Goal: Task Accomplishment & Management: Manage account settings

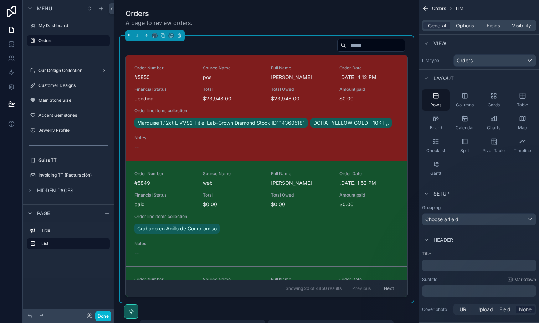
scroll to position [68, 0]
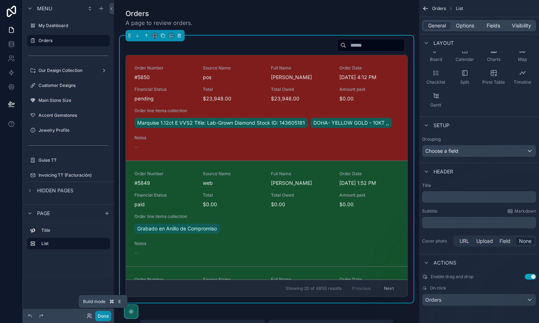
click at [102, 316] on button "Done" at bounding box center [103, 316] width 16 height 10
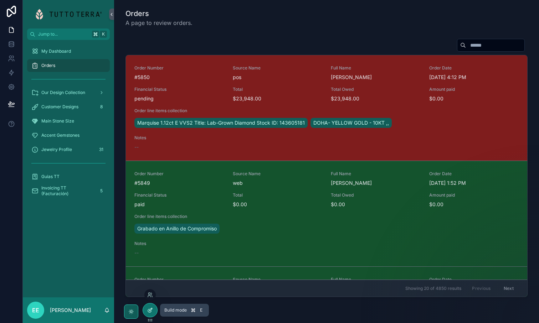
click at [151, 310] on icon at bounding box center [150, 310] width 3 height 3
click at [151, 310] on icon at bounding box center [150, 311] width 6 height 6
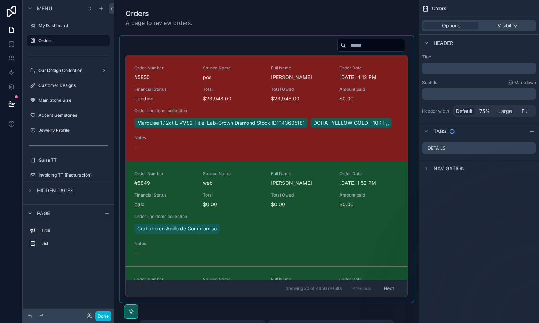
click at [341, 46] on div "scrollable content" at bounding box center [267, 169] width 294 height 267
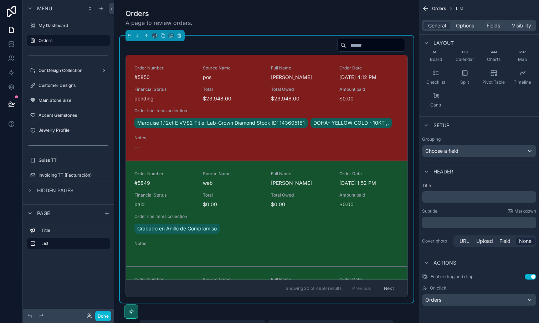
click at [429, 267] on div "Actions" at bounding box center [479, 262] width 120 height 17
click at [428, 265] on icon "scrollable content" at bounding box center [427, 263] width 6 height 6
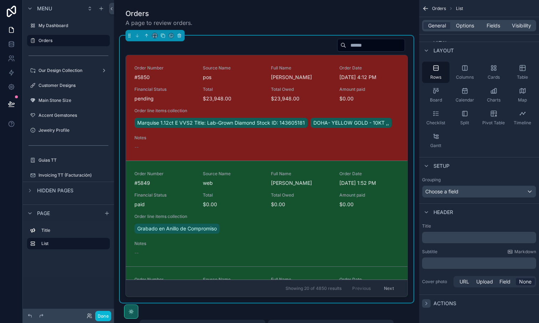
click at [430, 306] on div "scrollable content" at bounding box center [426, 304] width 9 height 9
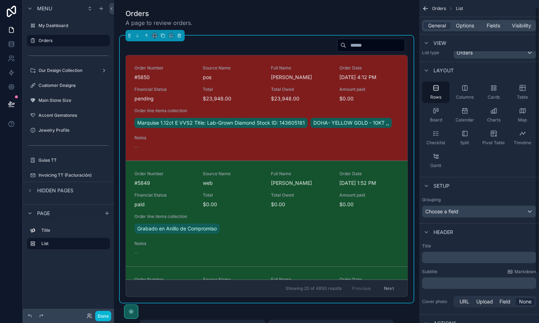
scroll to position [0, 0]
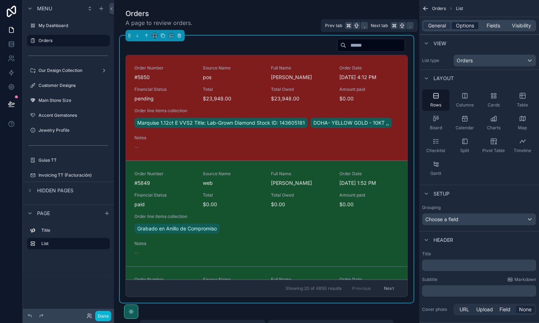
click at [468, 24] on span "Options" at bounding box center [465, 25] width 18 height 7
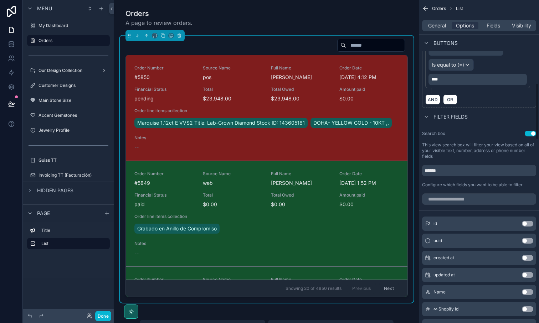
scroll to position [471, 0]
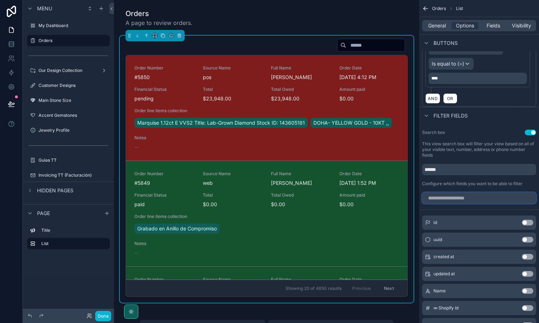
click at [444, 199] on input "scrollable content" at bounding box center [479, 198] width 114 height 11
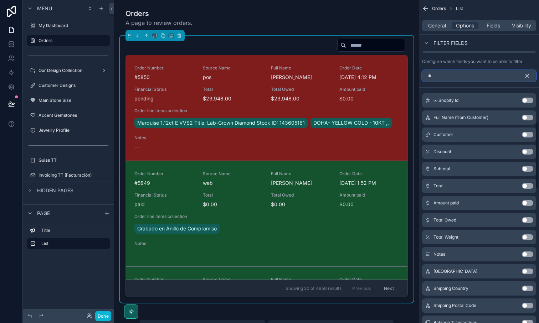
scroll to position [608, 0]
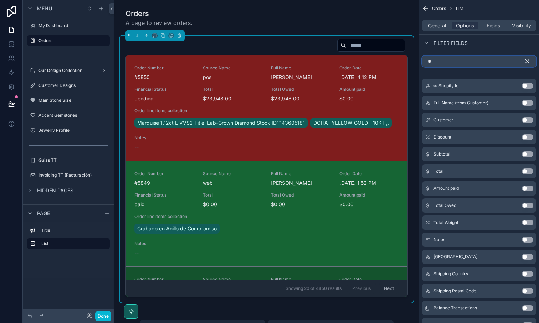
type input "*"
click at [279, 208] on span "$0.00" at bounding box center [301, 204] width 60 height 7
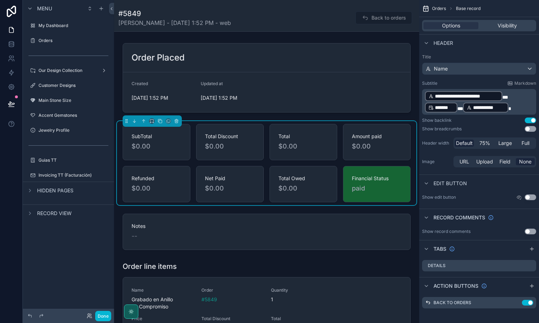
click at [185, 11] on h1 "#5849" at bounding box center [174, 14] width 113 height 10
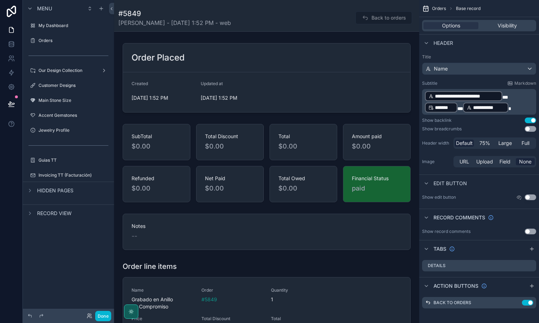
click at [438, 10] on span "Orders" at bounding box center [439, 9] width 14 height 6
click at [463, 9] on span "Base record" at bounding box center [468, 9] width 25 height 6
click at [433, 11] on div "Orders Base record" at bounding box center [479, 8] width 120 height 17
click at [381, 19] on span "Back to orders" at bounding box center [384, 18] width 57 height 7
click at [49, 37] on div "Orders" at bounding box center [69, 40] width 60 height 9
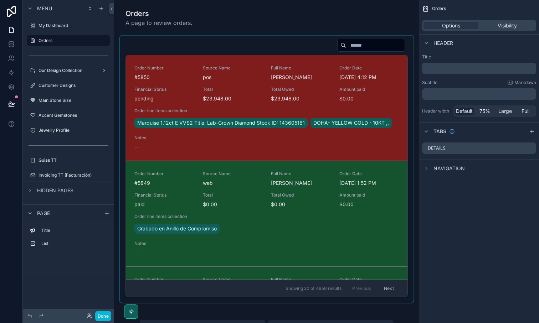
click at [290, 45] on div "scrollable content" at bounding box center [267, 169] width 294 height 267
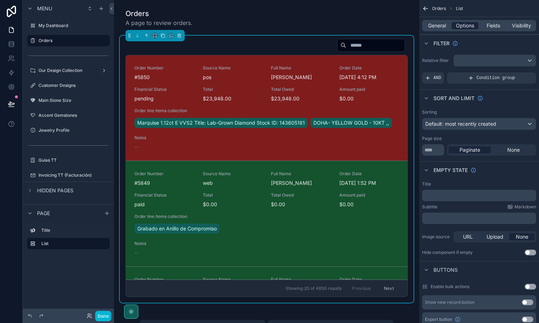
click at [465, 29] on span "Options" at bounding box center [465, 25] width 18 height 7
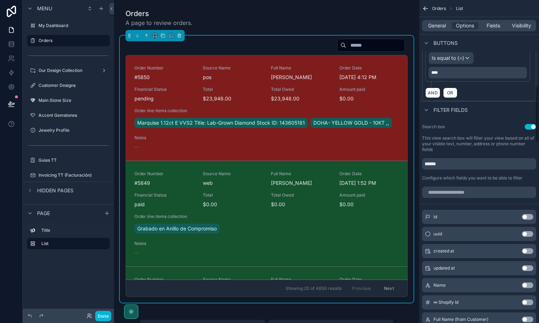
scroll to position [489, 0]
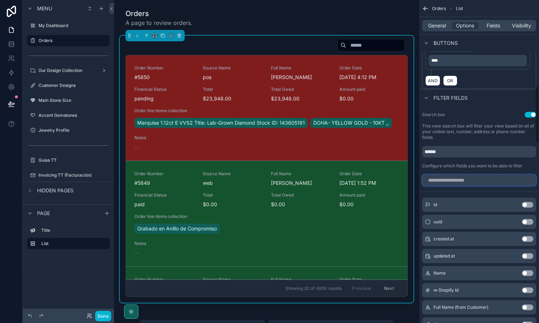
click at [447, 180] on input "scrollable content" at bounding box center [479, 180] width 114 height 11
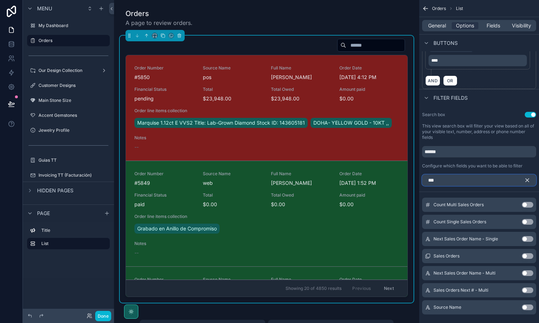
scroll to position [398, 0]
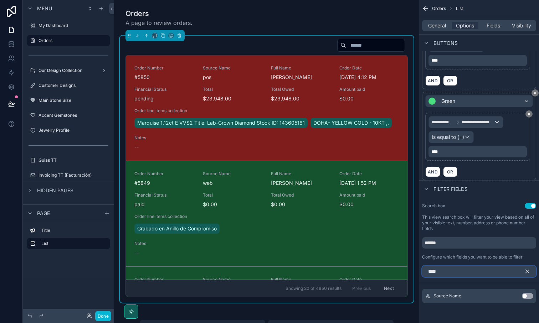
type input "****"
click at [525, 298] on button "Use setting" at bounding box center [527, 297] width 11 height 6
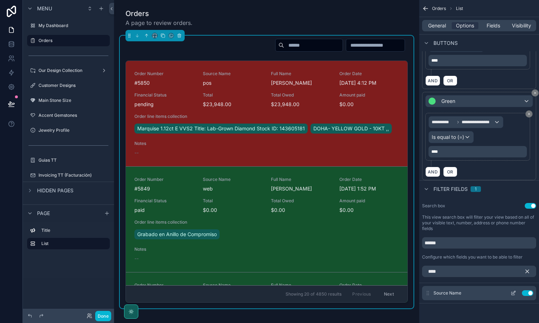
click at [512, 294] on icon "scrollable content" at bounding box center [514, 294] width 6 height 6
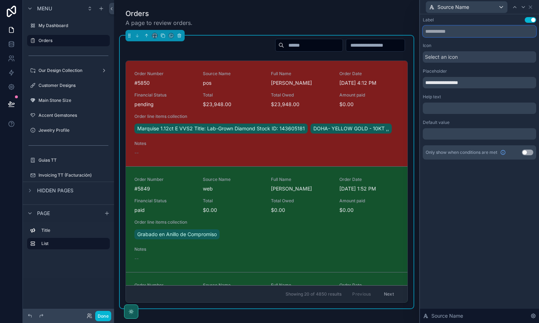
click at [445, 31] on input "text" at bounding box center [479, 31] width 113 height 11
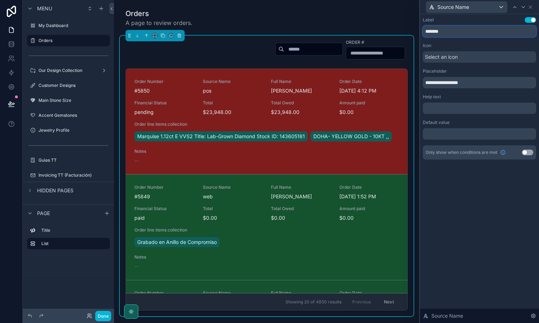
type input "*******"
drag, startPoint x: 472, startPoint y: 82, endPoint x: 440, endPoint y: 82, distance: 32.5
click at [440, 82] on input "**********" at bounding box center [479, 82] width 113 height 11
type input "**********"
click at [490, 190] on div "**********" at bounding box center [479, 168] width 119 height 309
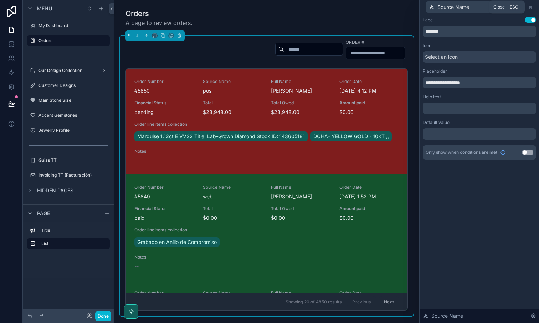
click at [531, 6] on icon at bounding box center [530, 7] width 3 height 3
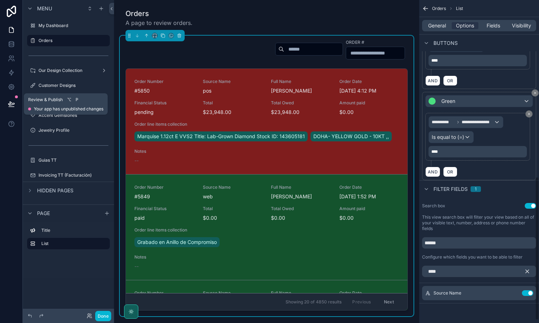
click at [10, 103] on icon at bounding box center [11, 104] width 7 height 7
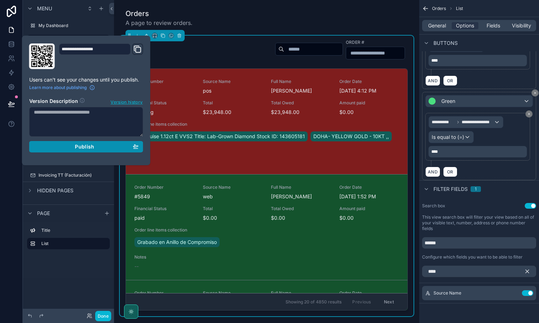
click at [77, 148] on span "Publish" at bounding box center [84, 147] width 19 height 6
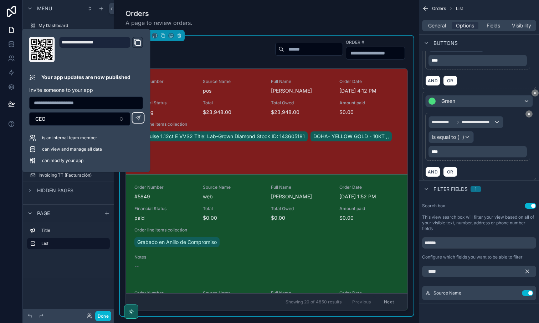
scroll to position [404, 0]
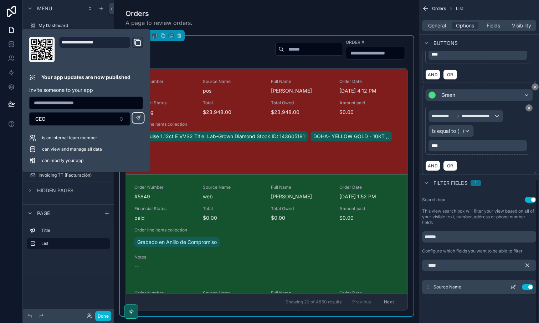
click at [514, 286] on icon "scrollable content" at bounding box center [514, 286] width 3 height 3
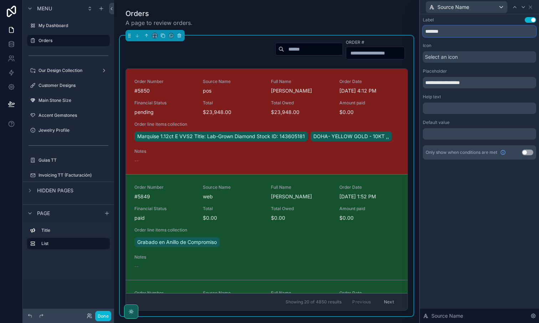
click at [450, 32] on input "*******" at bounding box center [479, 31] width 113 height 11
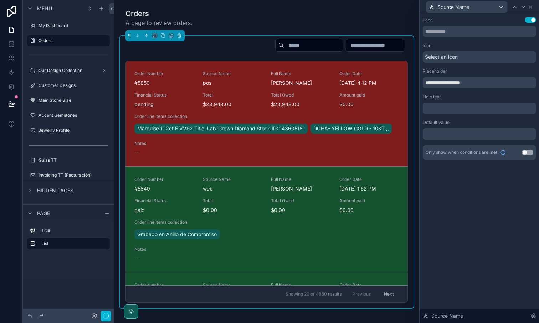
click at [501, 218] on div "**********" at bounding box center [479, 168] width 119 height 309
click at [100, 315] on button "Done" at bounding box center [103, 316] width 16 height 10
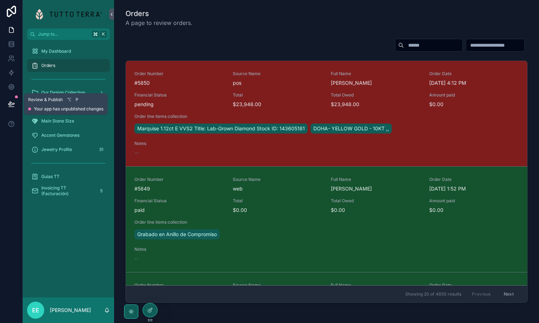
click at [11, 103] on icon at bounding box center [11, 104] width 7 height 7
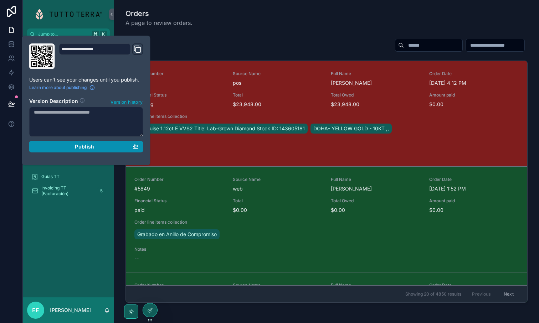
click at [101, 149] on div "Publish" at bounding box center [86, 147] width 105 height 6
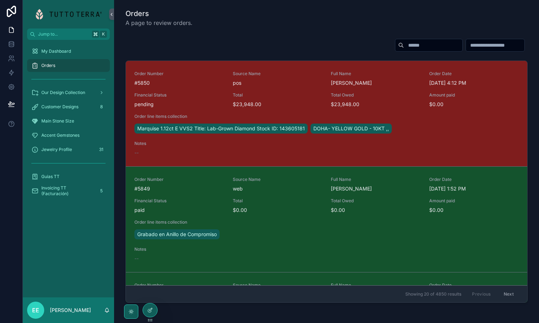
click at [80, 244] on div "My Dashboard Orders Our Design Collection Customer Designs 8 Main Stone Size Ac…" at bounding box center [68, 169] width 91 height 258
